Goal: Information Seeking & Learning: Learn about a topic

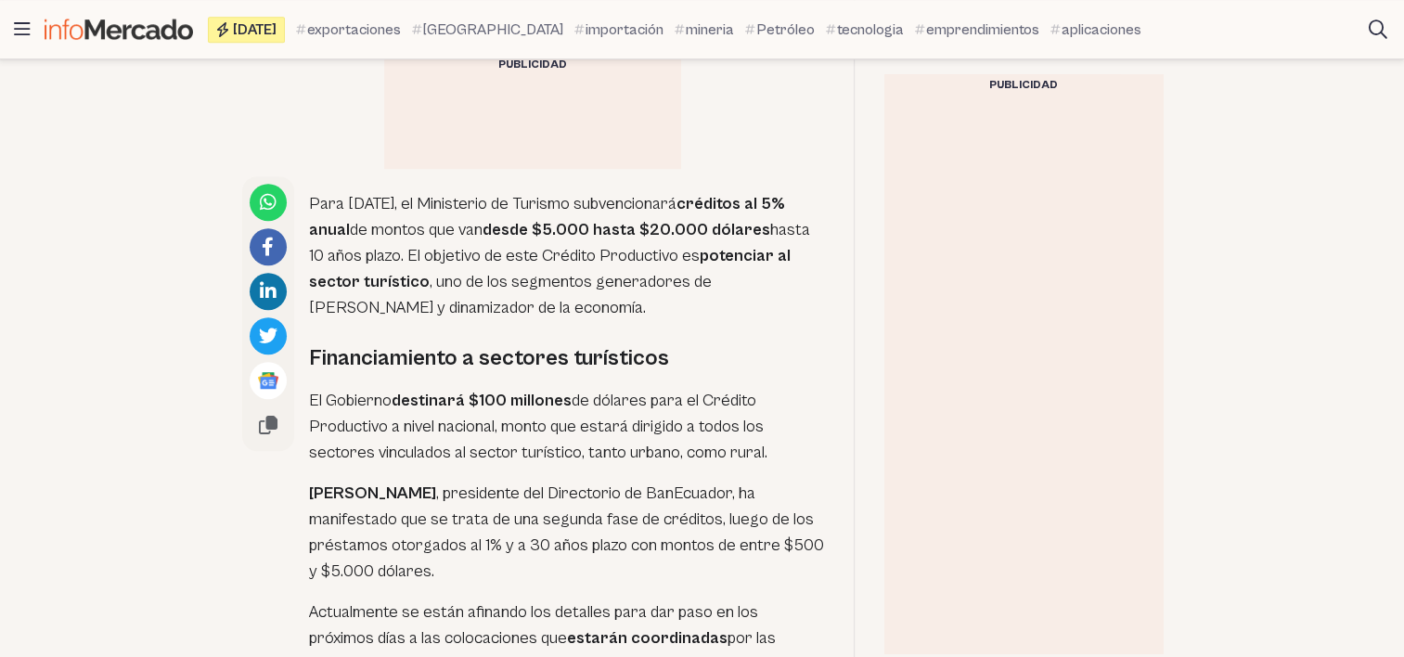
scroll to position [941, 0]
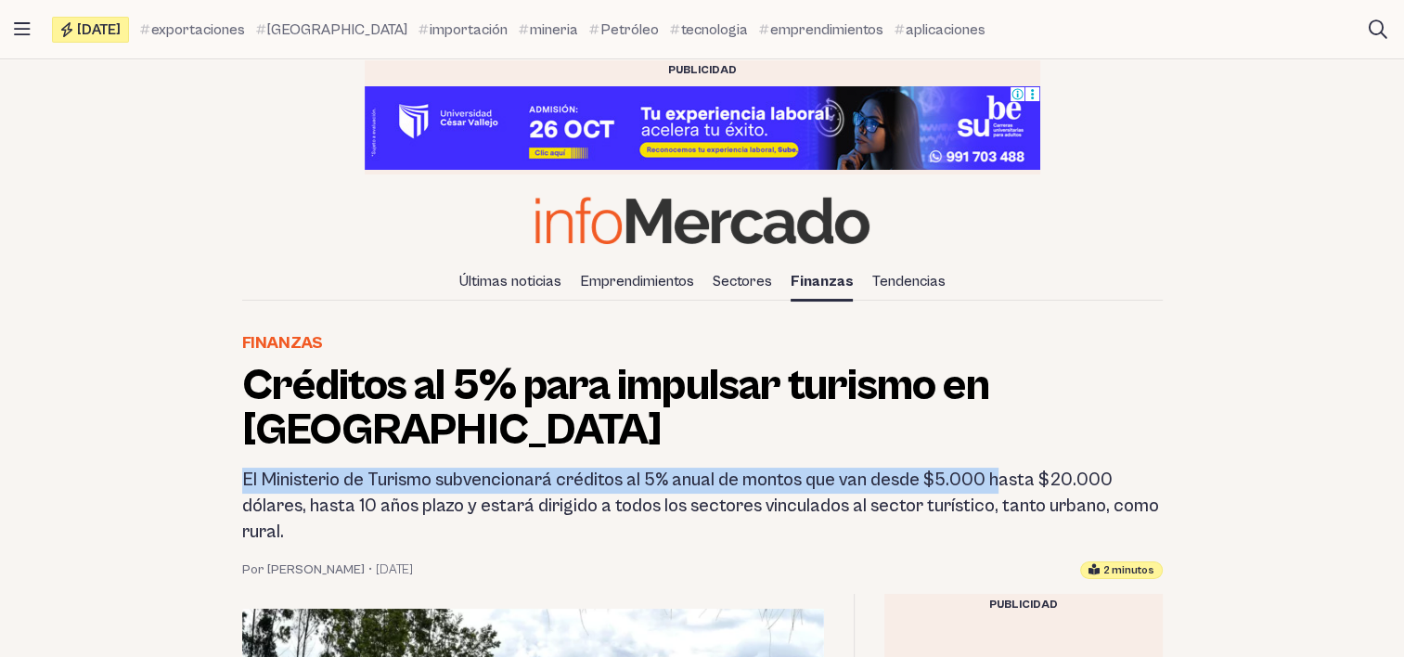
drag, startPoint x: 245, startPoint y: 479, endPoint x: 1004, endPoint y: 484, distance: 759.1
click at [1004, 484] on h2 "El Ministerio de Turismo subvencionará créditos al 5% anual de montos que van d…" at bounding box center [702, 507] width 921 height 78
click at [1002, 484] on h2 "El Ministerio de Turismo subvencionará créditos al 5% anual de montos que van d…" at bounding box center [702, 507] width 921 height 78
click at [988, 475] on h2 "El Ministerio de Turismo subvencionará créditos al 5% anual de montos que van d…" at bounding box center [702, 507] width 921 height 78
drag, startPoint x: 243, startPoint y: 480, endPoint x: 922, endPoint y: 476, distance: 679.3
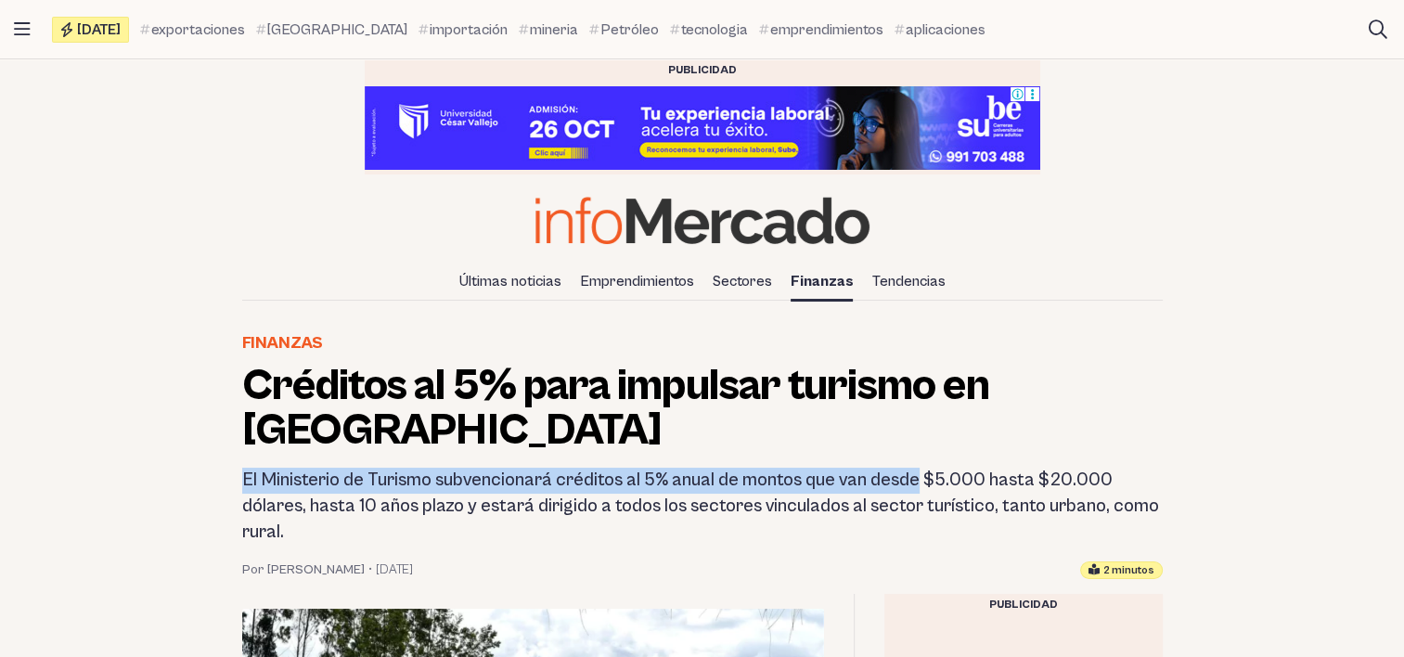
click at [922, 476] on h2 "El Ministerio de Turismo subvencionará créditos al 5% anual de montos que van d…" at bounding box center [702, 507] width 921 height 78
copy h2 "El Ministerio de Turismo subvencionará créditos al 5% anual de montos que van d…"
click at [920, 484] on h2 "El Ministerio de Turismo subvencionará créditos al 5% anual de montos que van d…" at bounding box center [702, 507] width 921 height 78
